Goal: Transaction & Acquisition: Obtain resource

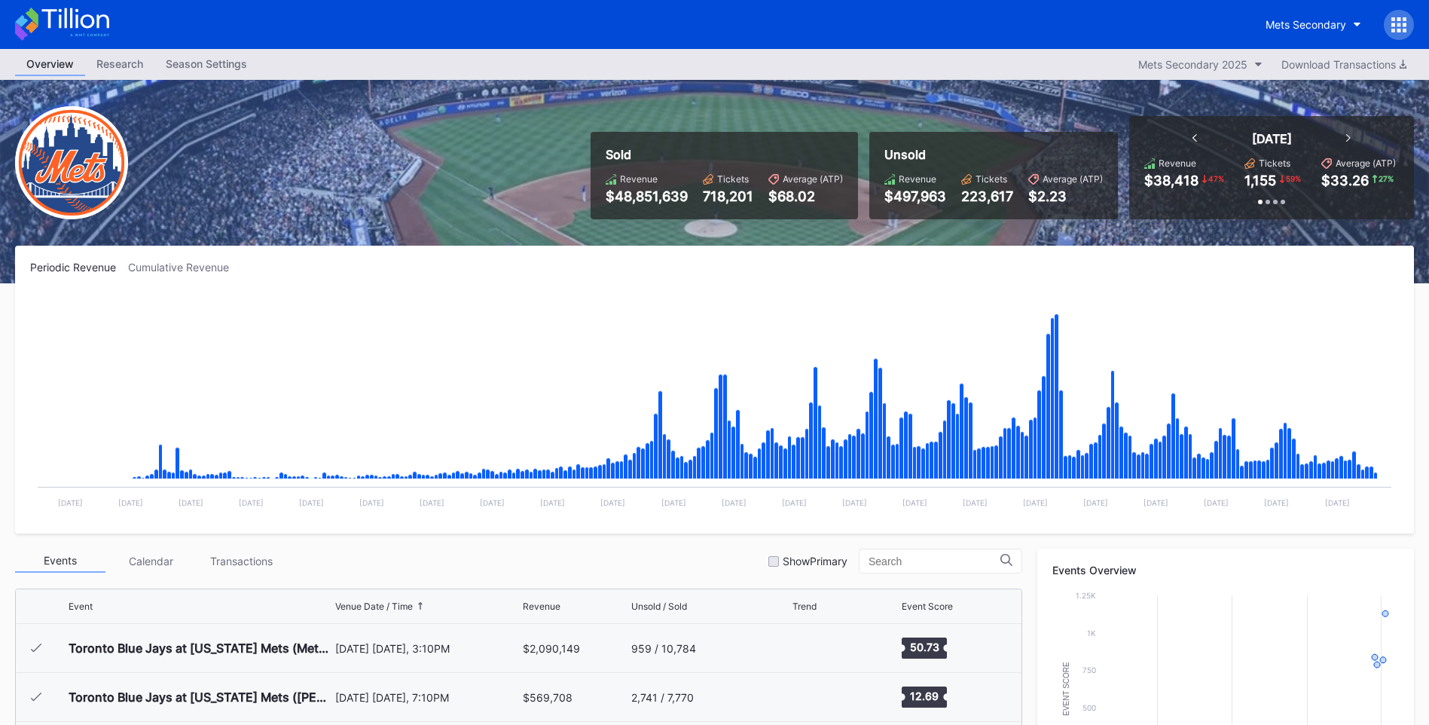
scroll to position [3672, 0]
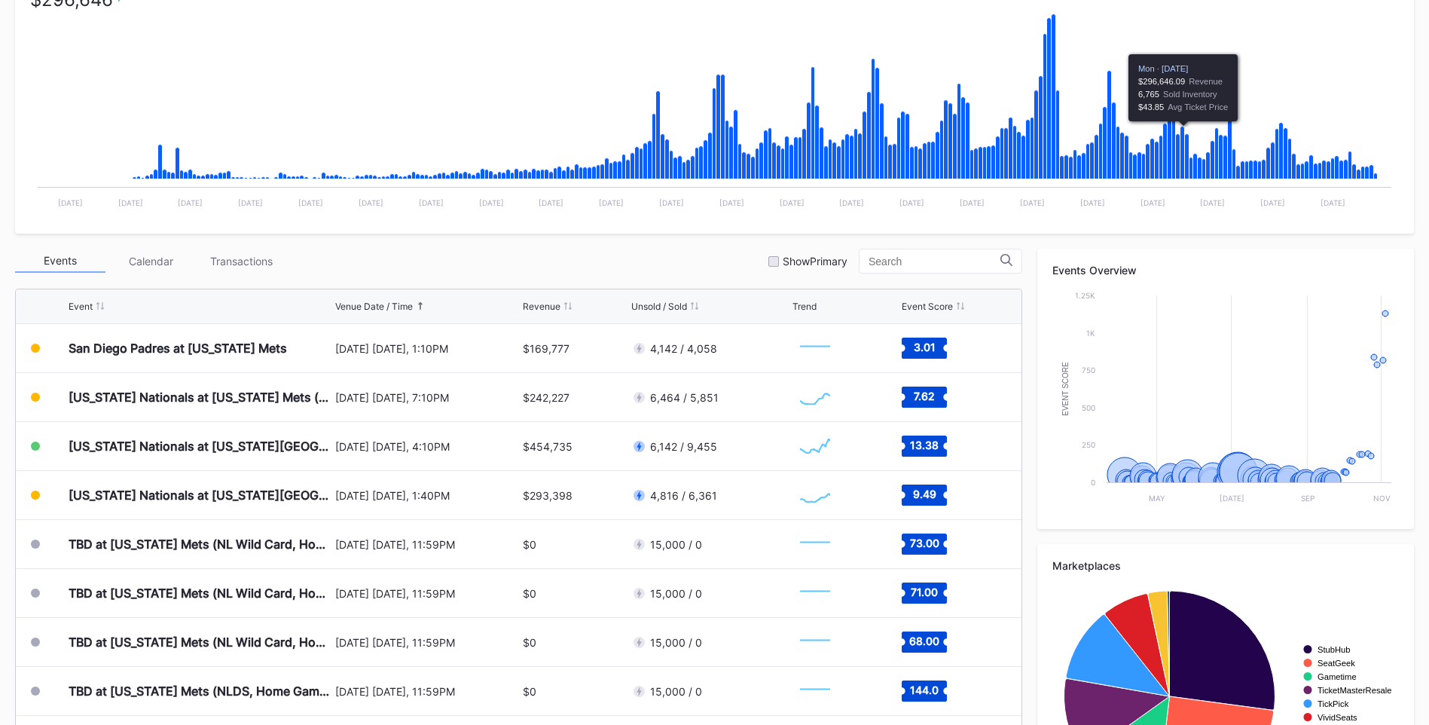
scroll to position [301, 0]
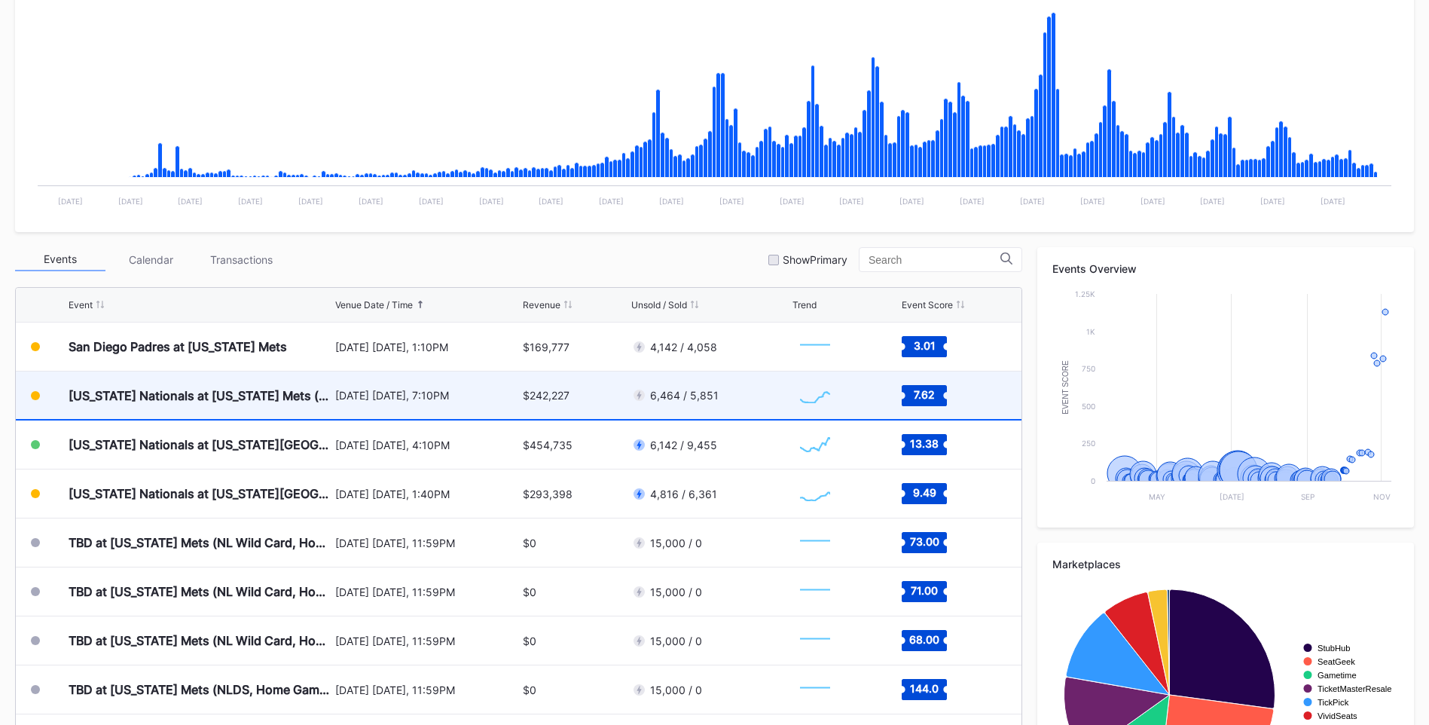
click at [279, 391] on div "[US_STATE] Nationals at [US_STATE] Mets (Pop-Up Home Run Apple Giveaway)" at bounding box center [200, 395] width 263 height 15
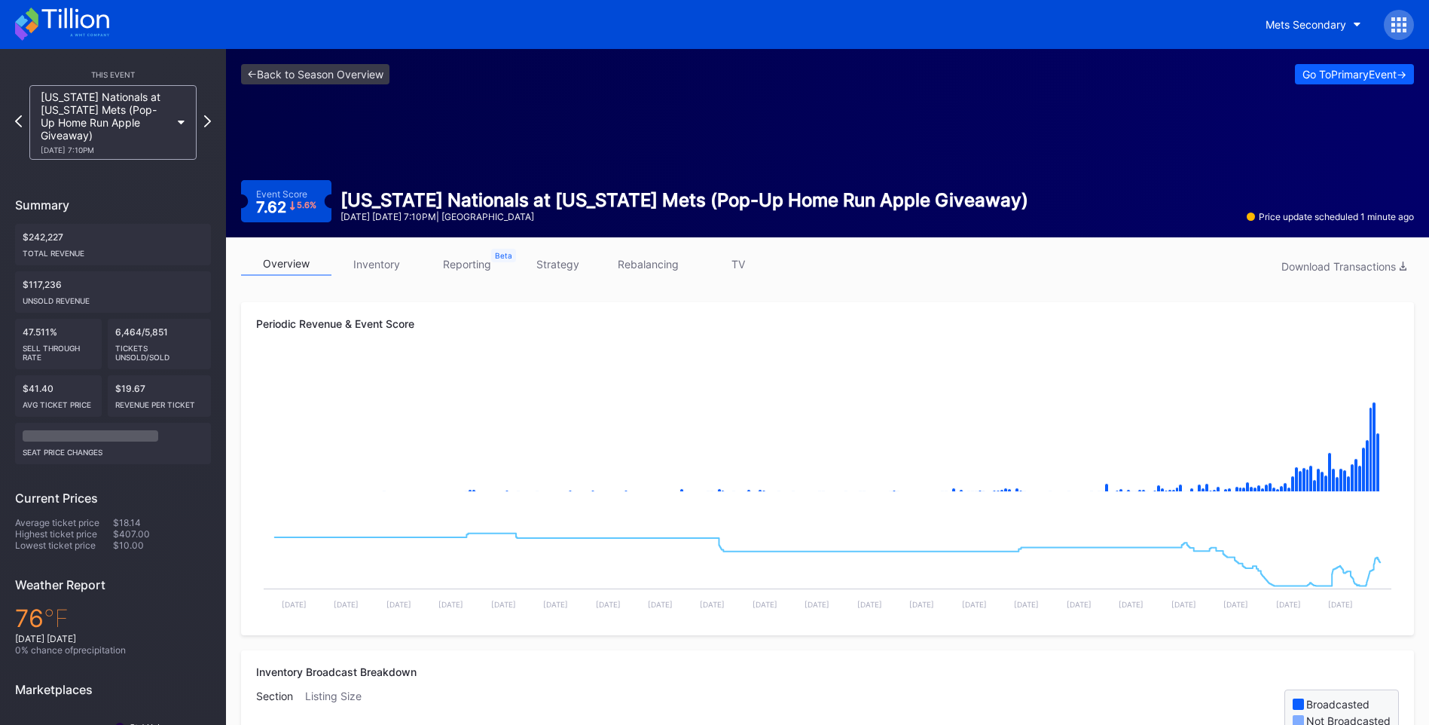
click at [388, 261] on link "inventory" at bounding box center [376, 263] width 90 height 23
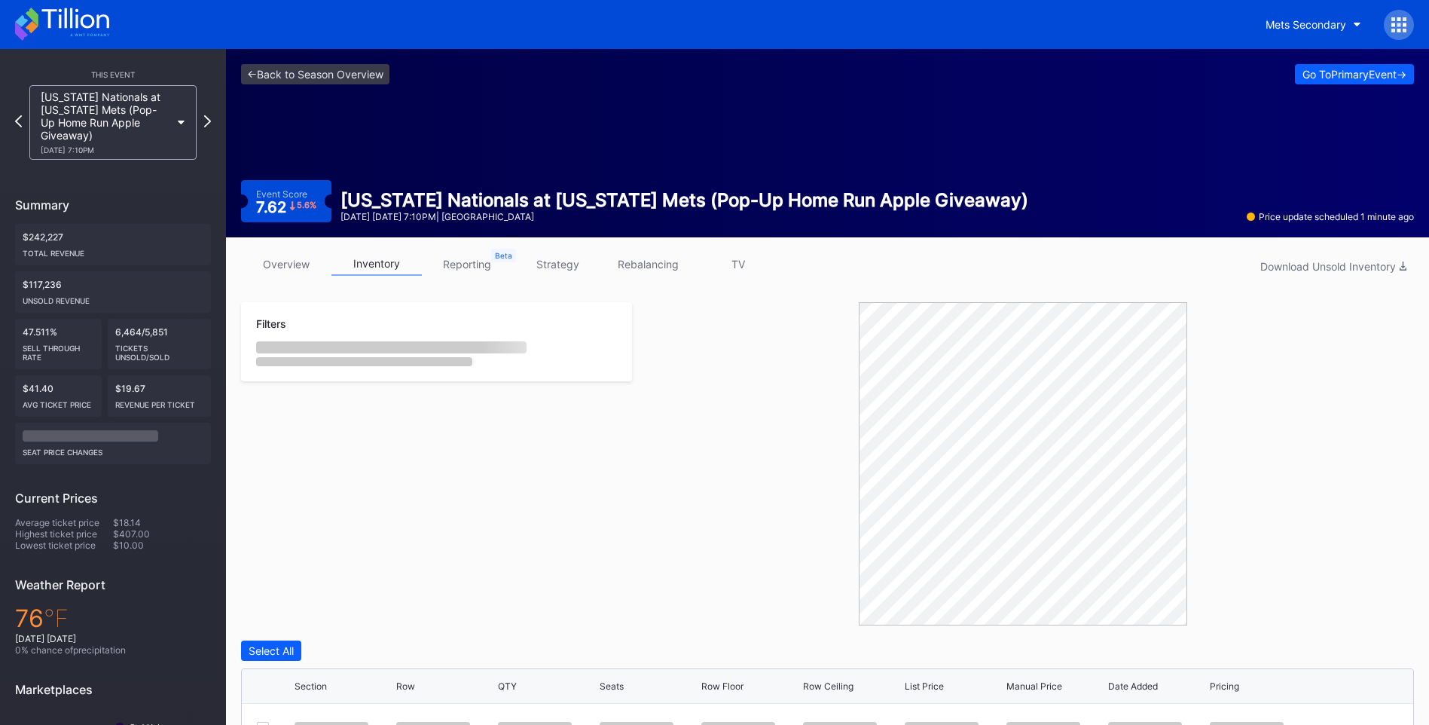
click at [1290, 269] on div "Download Unsold Inventory" at bounding box center [1333, 266] width 146 height 13
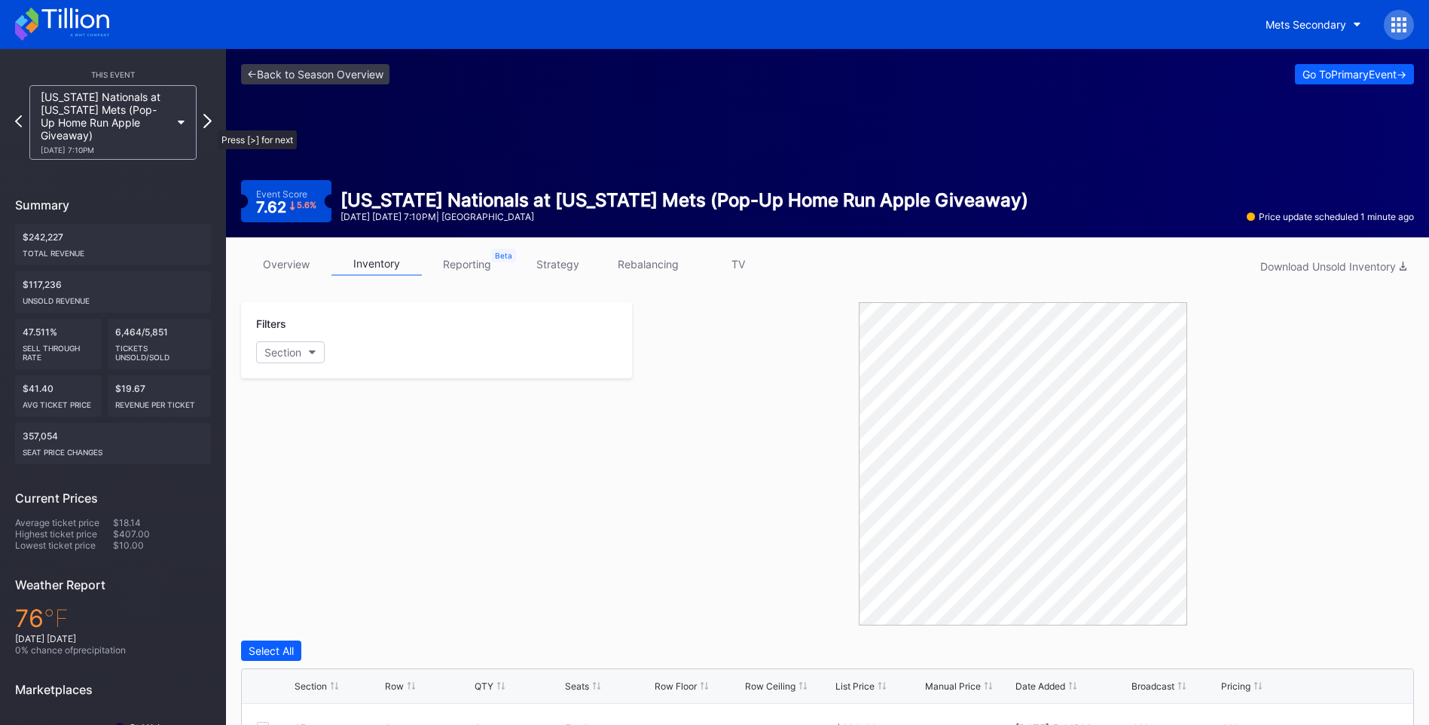
click at [210, 121] on icon at bounding box center [207, 121] width 8 height 14
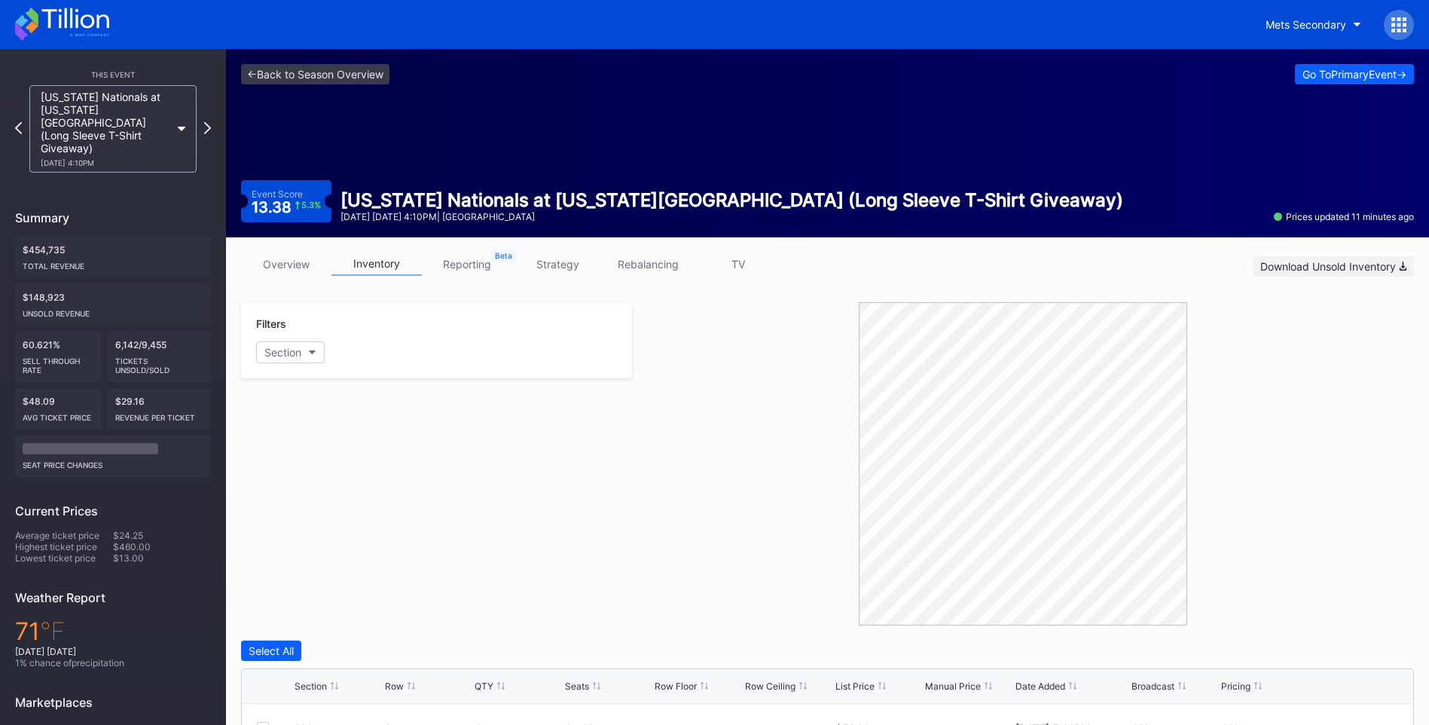
click at [1298, 274] on button "Download Unsold Inventory" at bounding box center [1333, 266] width 161 height 20
drag, startPoint x: 662, startPoint y: 446, endPoint x: 382, endPoint y: 133, distance: 419.8
click at [662, 446] on div at bounding box center [1023, 463] width 782 height 323
click at [206, 121] on icon at bounding box center [207, 128] width 8 height 14
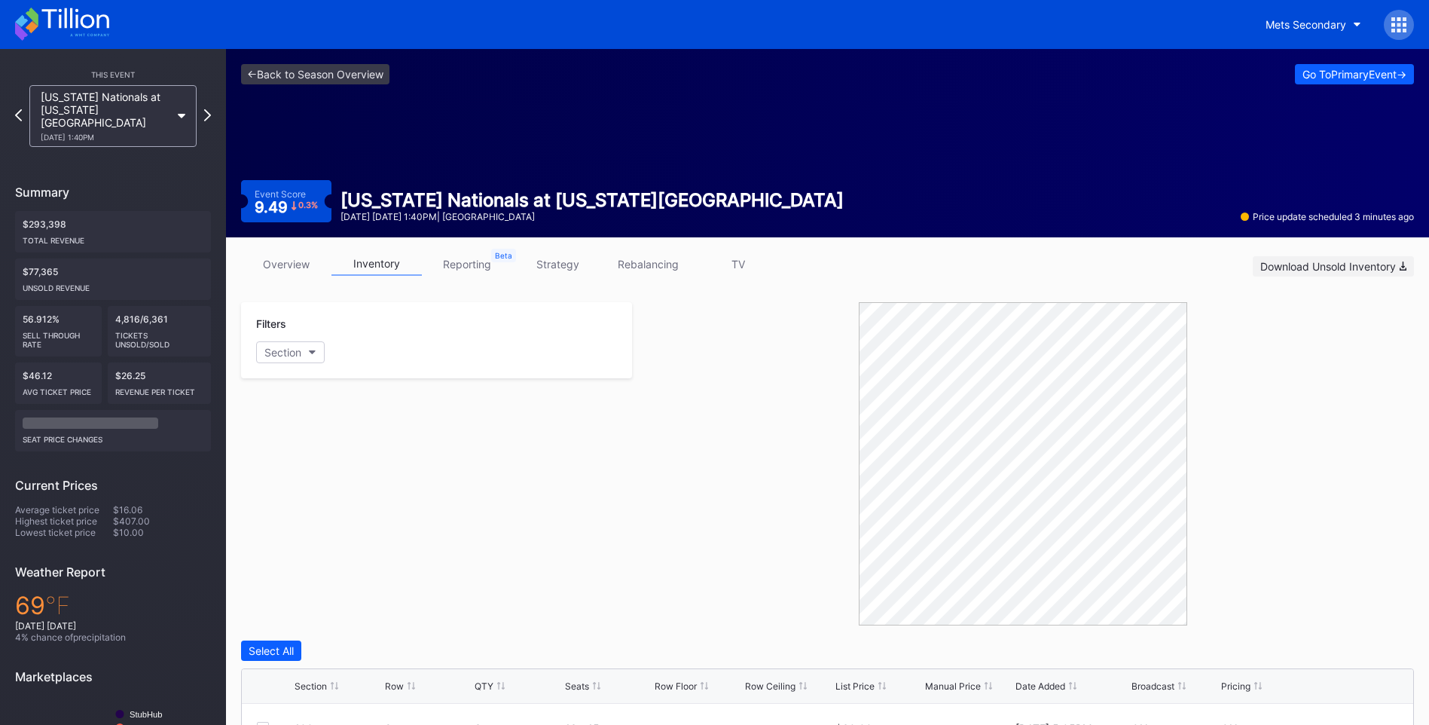
click at [1297, 267] on div "Download Unsold Inventory" at bounding box center [1333, 266] width 146 height 13
drag, startPoint x: 469, startPoint y: 468, endPoint x: 44, endPoint y: 552, distance: 432.4
click at [469, 468] on div "Filters Section" at bounding box center [436, 463] width 391 height 323
click at [95, 23] on icon at bounding box center [62, 24] width 94 height 33
